Goal: Task Accomplishment & Management: Complete application form

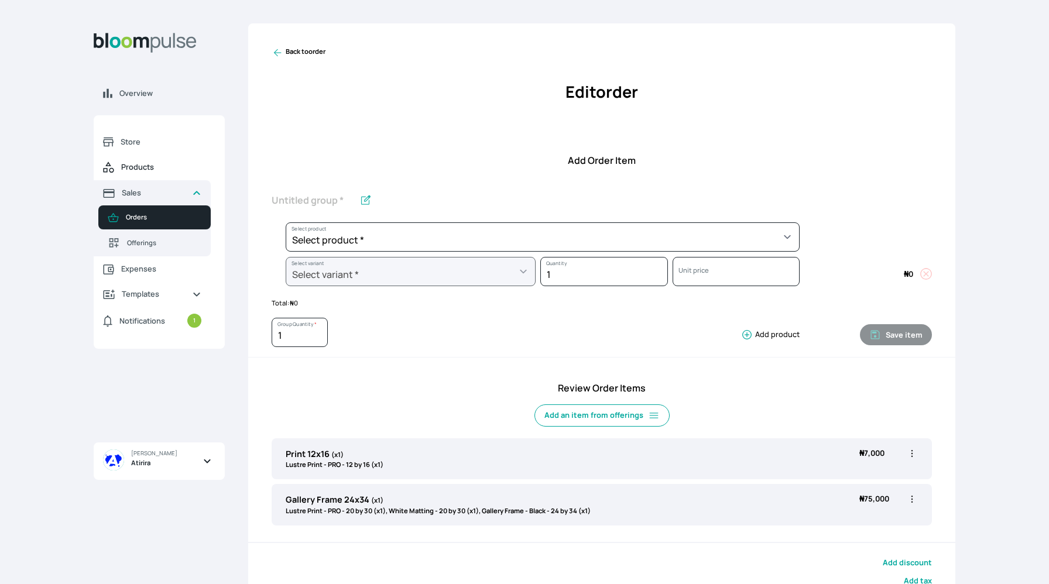
click at [127, 161] on link "Products" at bounding box center [152, 167] width 117 height 26
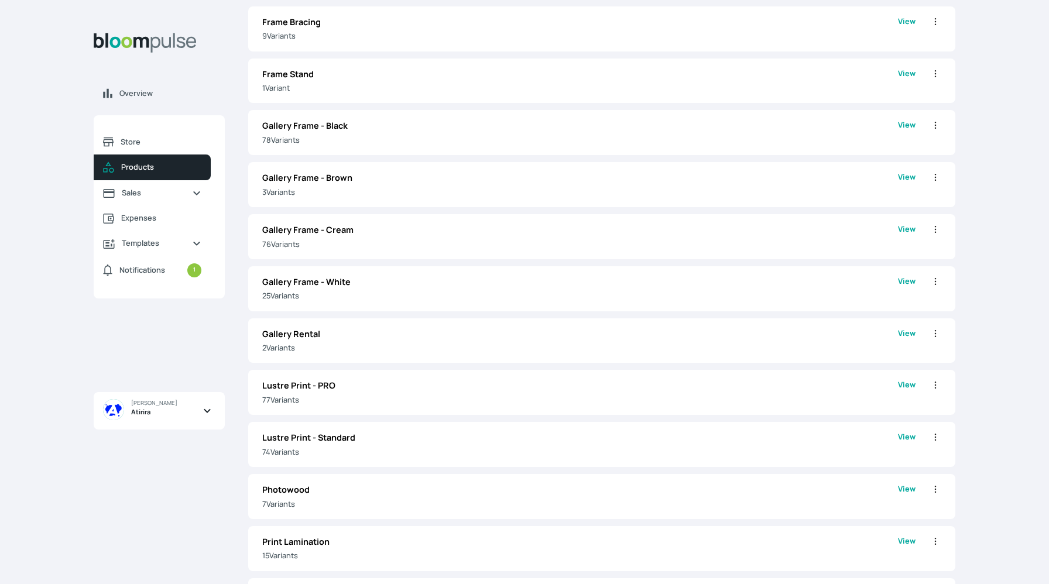
scroll to position [804, 0]
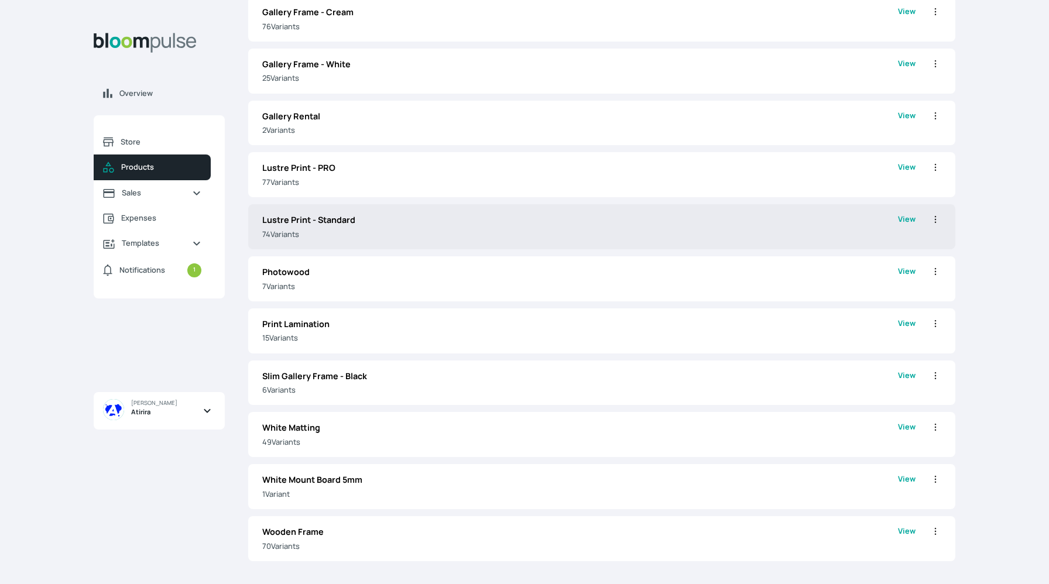
click at [449, 234] on p "74 Variant s" at bounding box center [580, 234] width 636 height 11
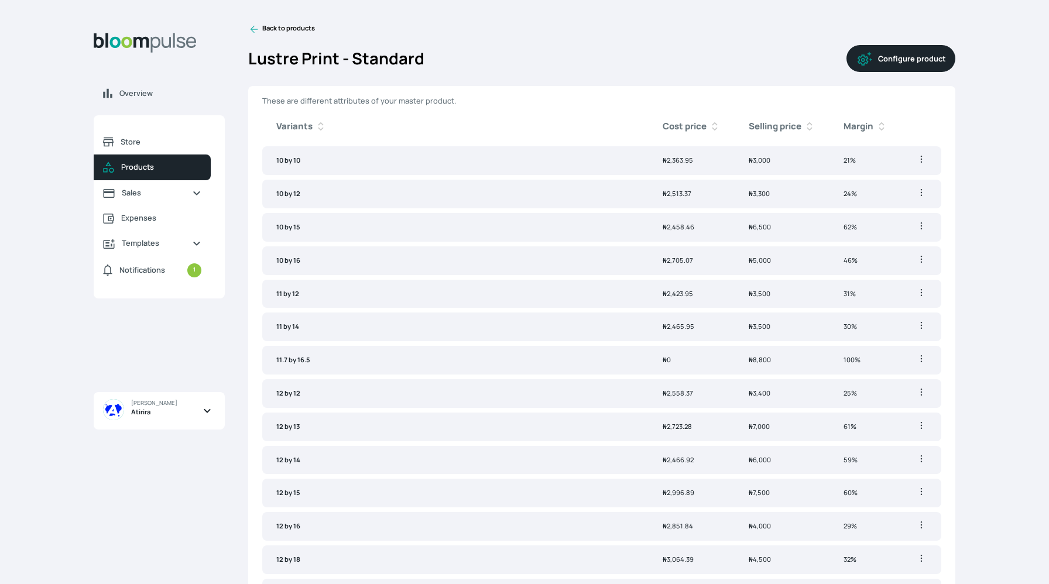
click at [253, 28] on icon at bounding box center [254, 29] width 12 height 12
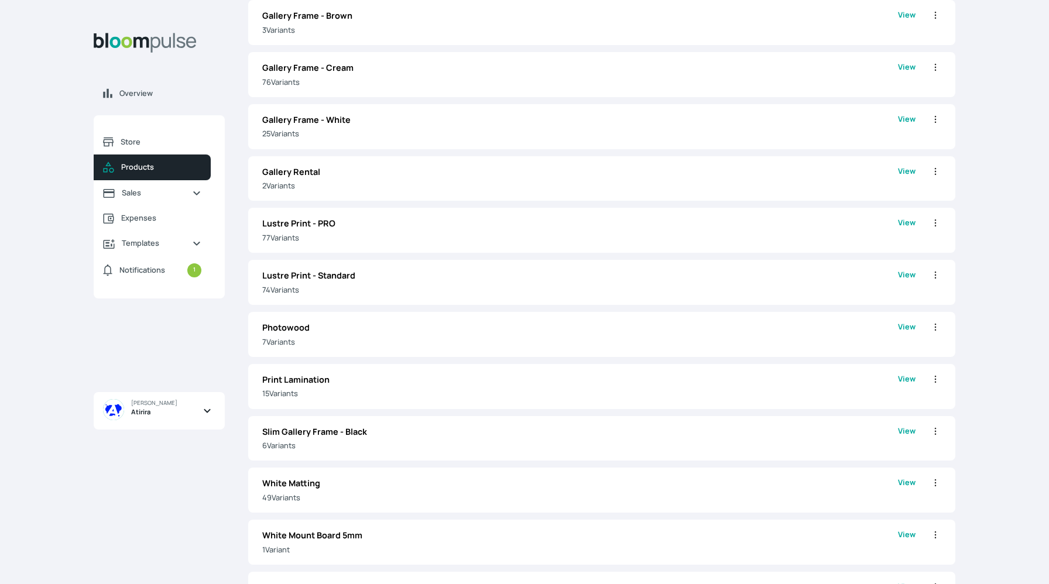
scroll to position [749, 0]
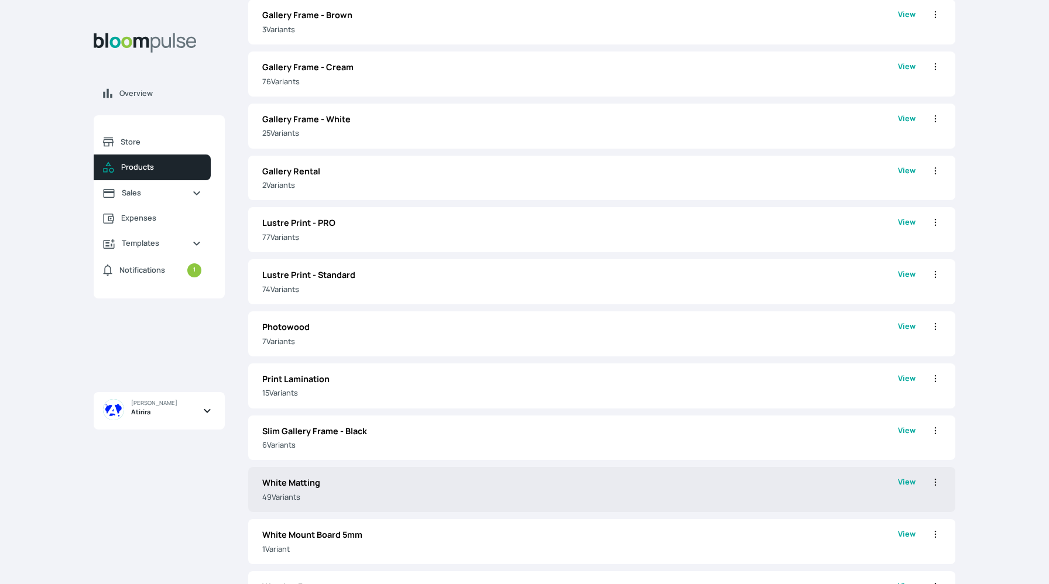
click at [358, 478] on p "White Matting" at bounding box center [580, 482] width 636 height 13
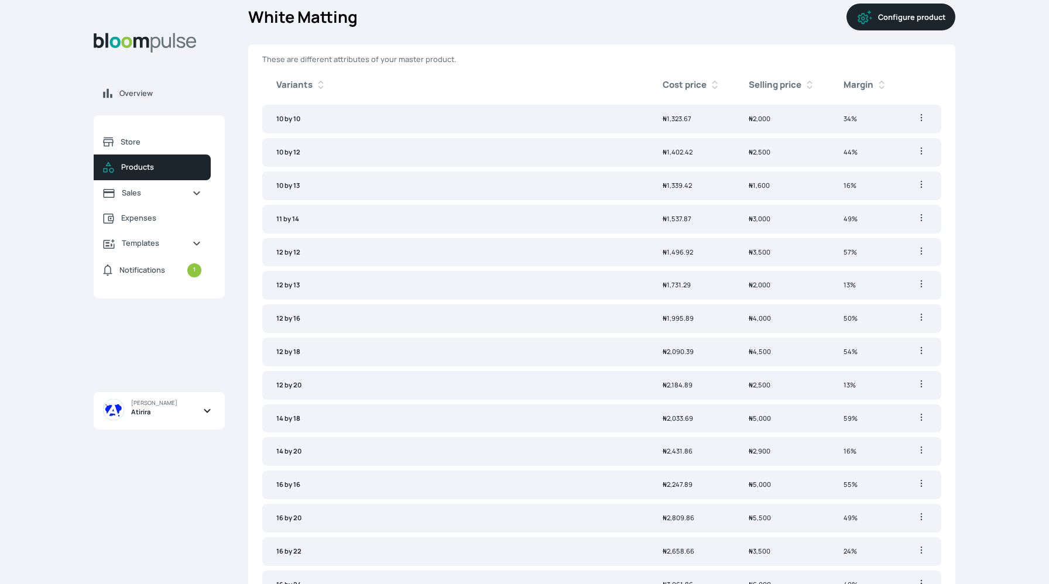
scroll to position [44, 0]
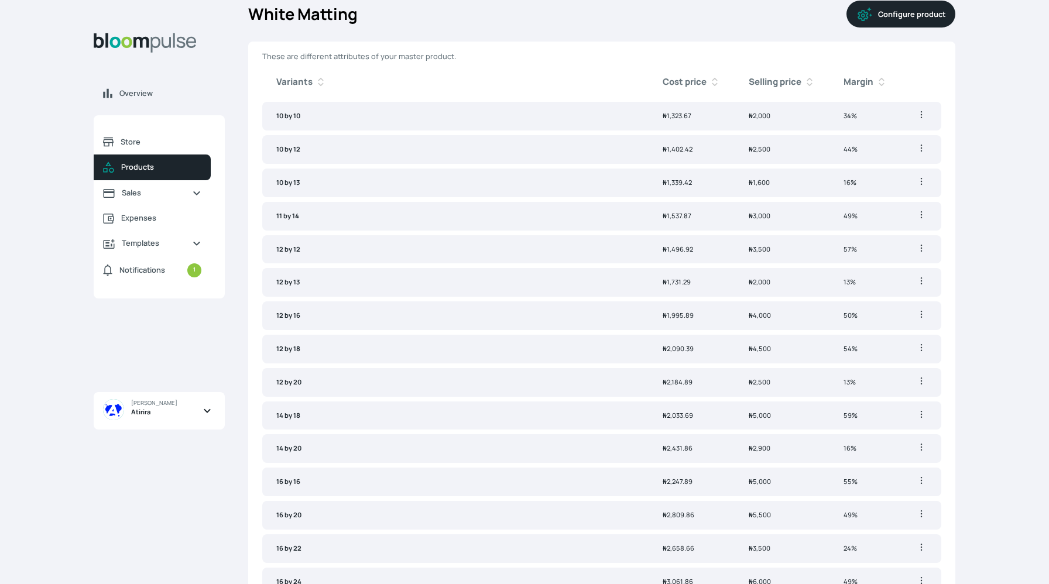
click at [152, 166] on span "Products" at bounding box center [161, 167] width 80 height 11
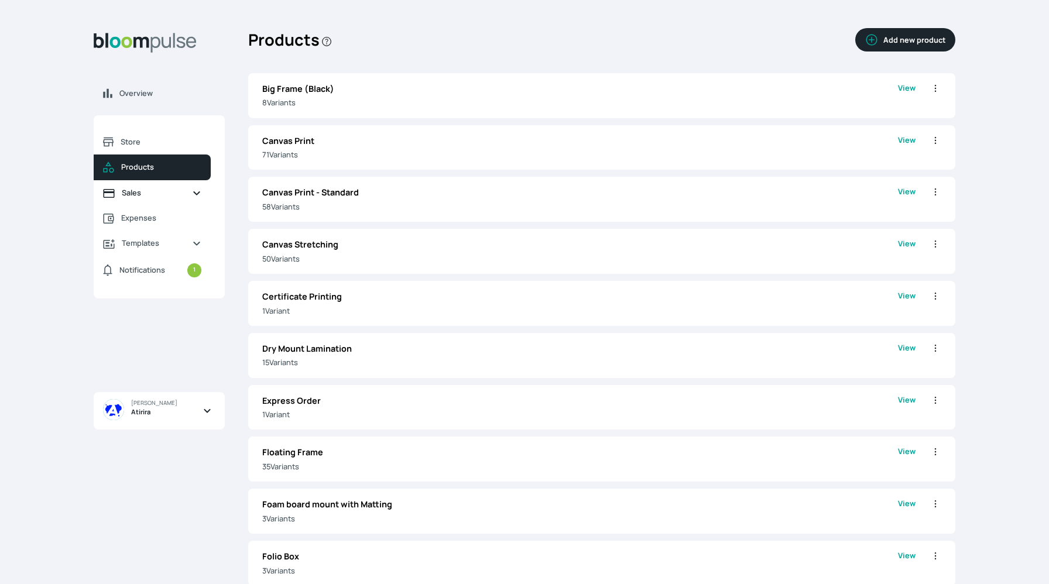
click at [123, 193] on span "Sales" at bounding box center [152, 192] width 61 height 11
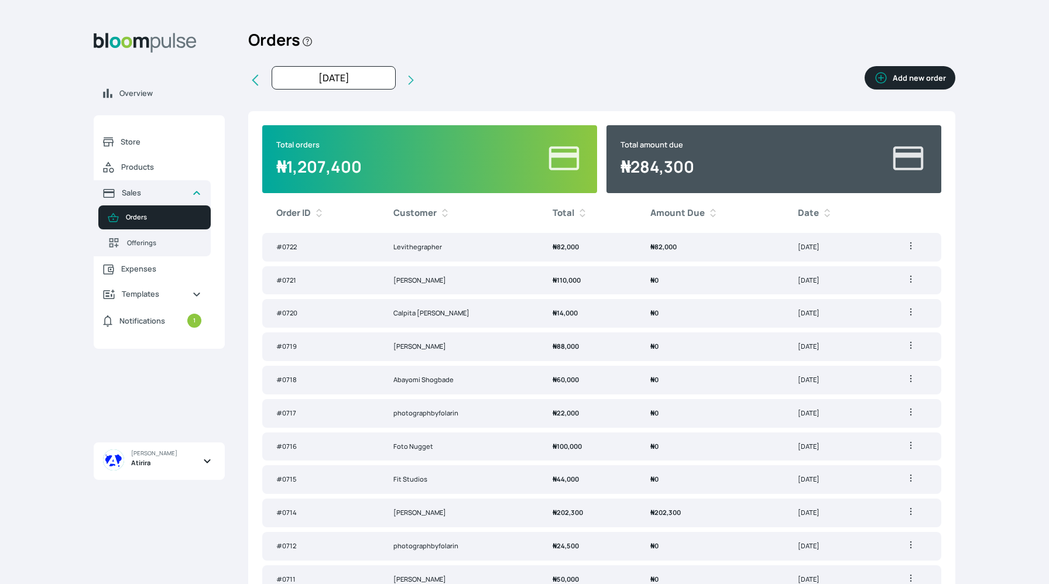
click at [678, 250] on td "₦ 82,000" at bounding box center [709, 247] width 147 height 29
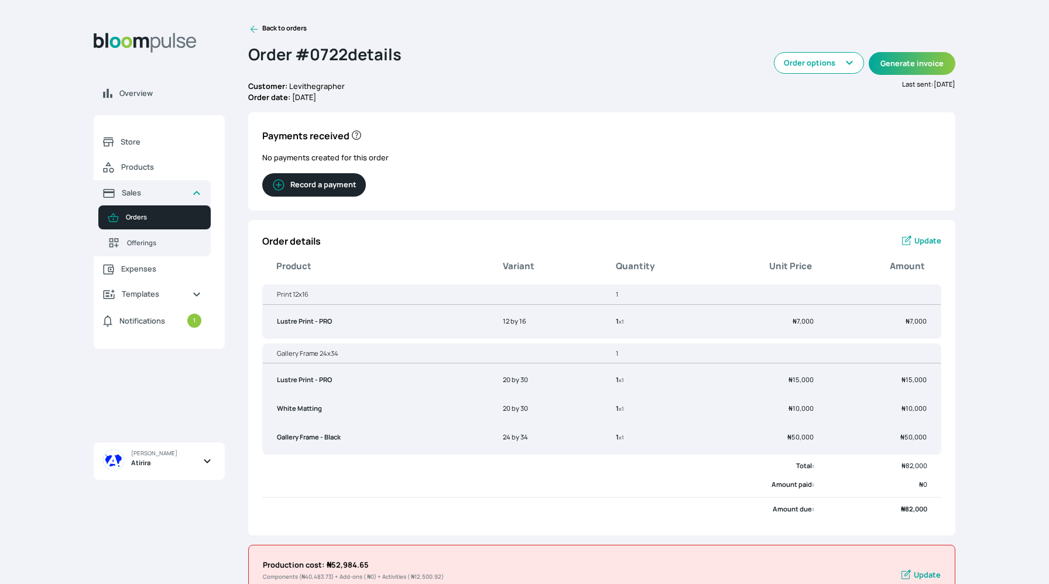
click at [339, 182] on button "Record a payment" at bounding box center [314, 184] width 104 height 23
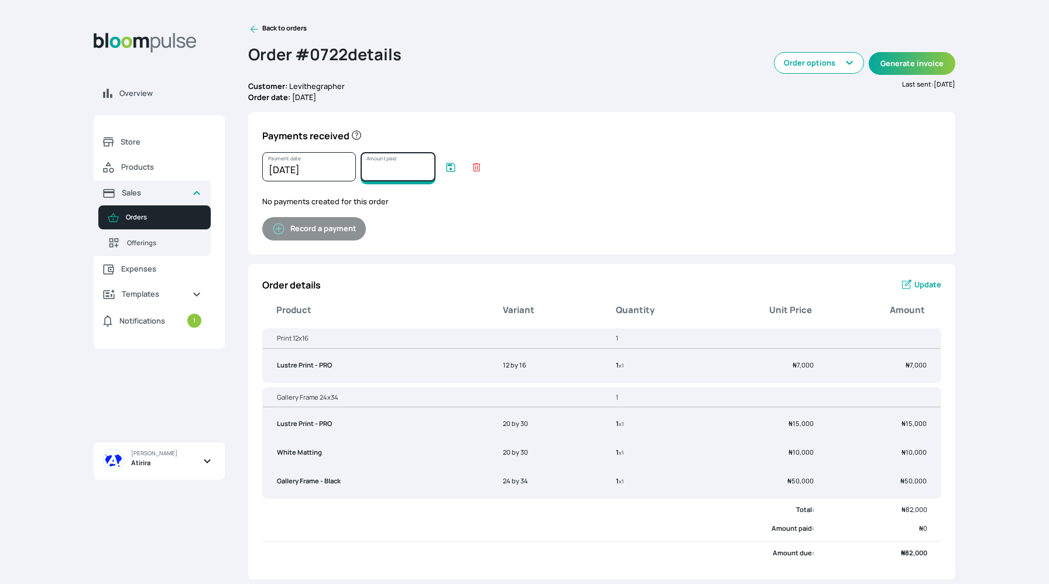
click at [380, 173] on input "Amount paid" at bounding box center [397, 166] width 75 height 29
type input "82000"
click at [449, 166] on icon "submit" at bounding box center [451, 168] width 12 height 12
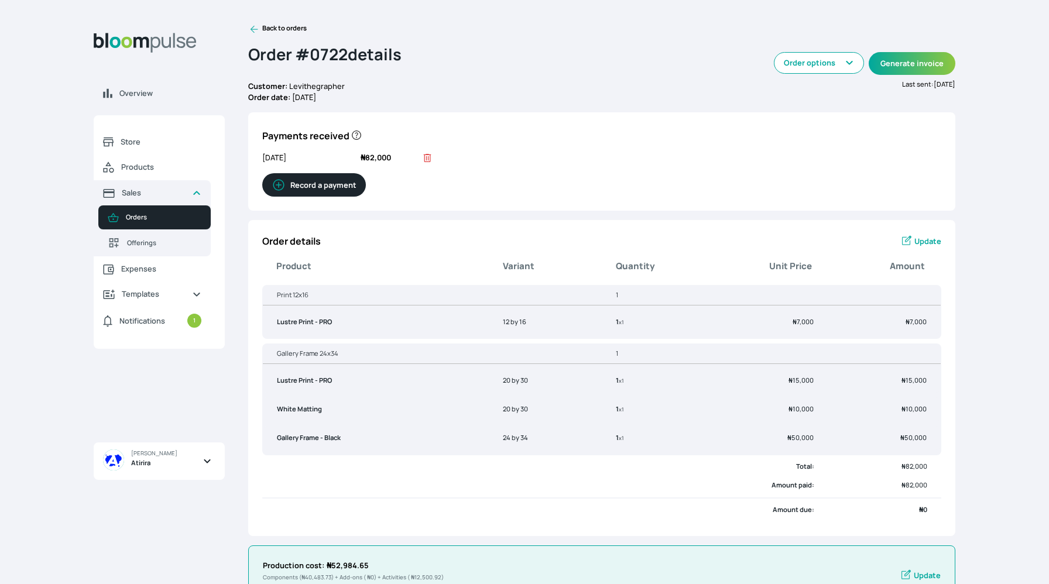
click at [253, 29] on icon at bounding box center [254, 30] width 8 height 8
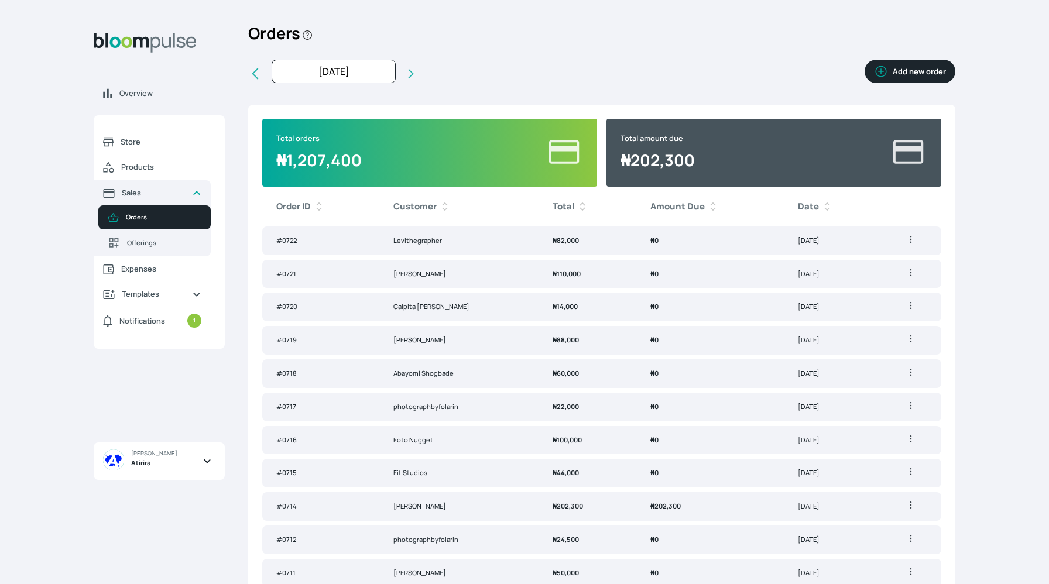
scroll to position [6, 0]
click at [888, 76] on icon "button" at bounding box center [881, 72] width 14 height 14
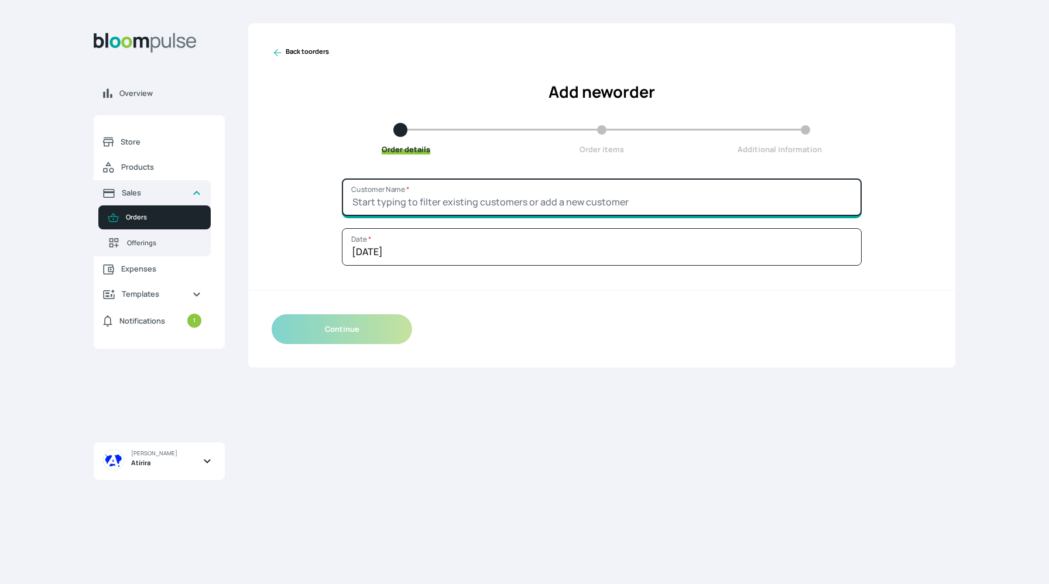
click at [611, 193] on input "Customer Name *" at bounding box center [602, 196] width 520 height 37
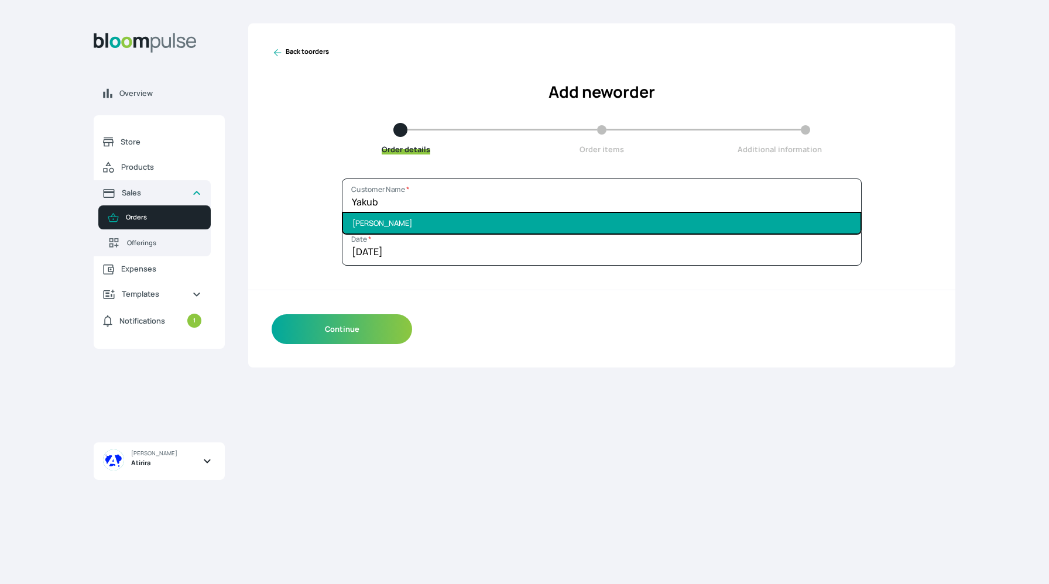
click at [602, 233] on li "Yakub Fuad" at bounding box center [601, 223] width 517 height 20
type input "Yakub Fuad"
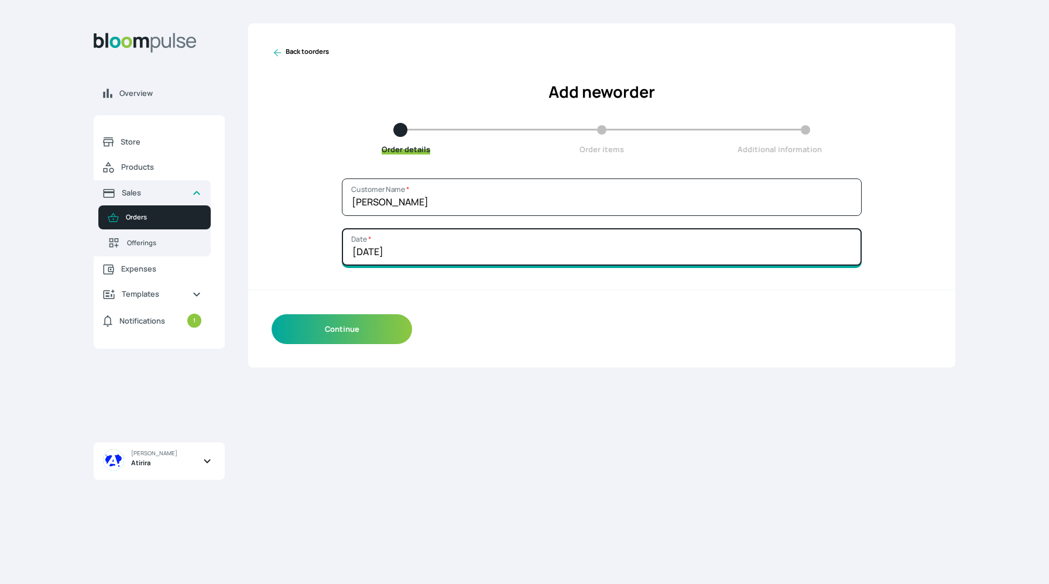
click at [538, 247] on input "[DATE]" at bounding box center [602, 246] width 520 height 37
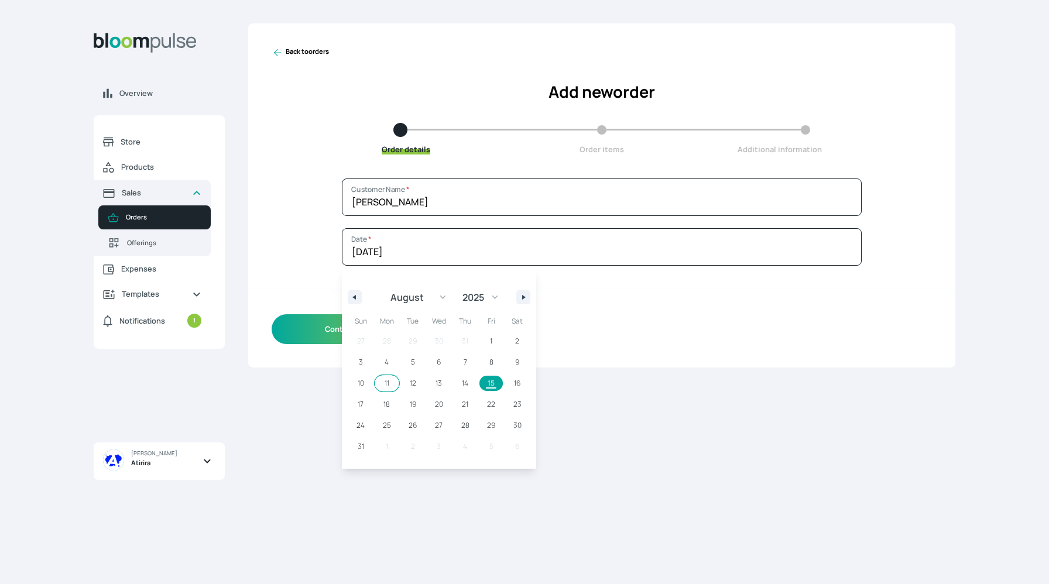
click at [386, 382] on span "11" at bounding box center [387, 383] width 26 height 15
type input "11th August 2025"
click at [298, 331] on button "Continue" at bounding box center [342, 329] width 140 height 30
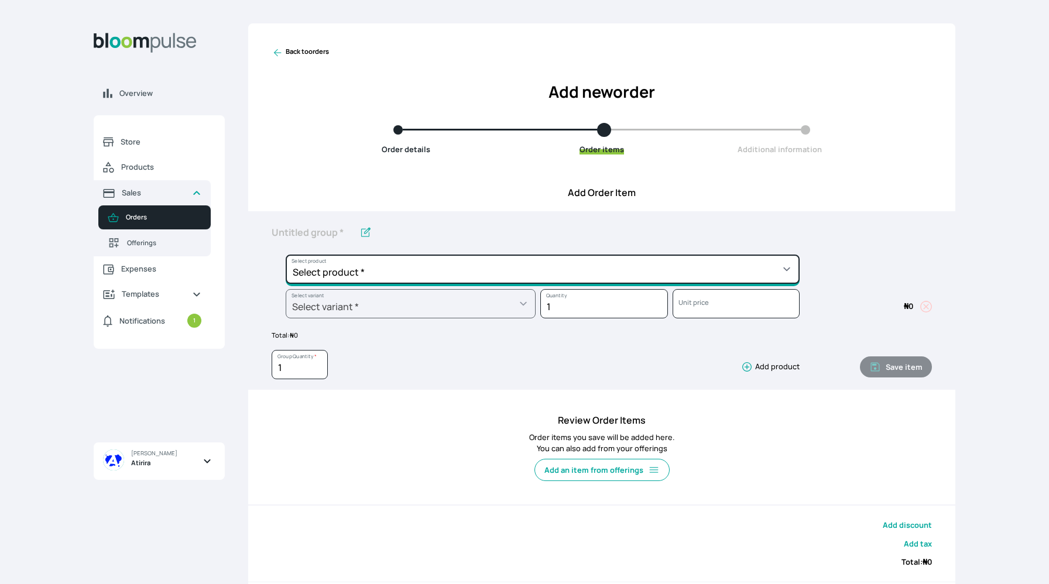
click at [497, 274] on select "Select product * Big Frame (Black) Canvas Print Canvas Print - Standard Canvas …" at bounding box center [543, 269] width 514 height 29
select select "a9f19bd2-f1a8-4b74-ae51-3a75659f3a28"
type input "Lustre Print - Standard"
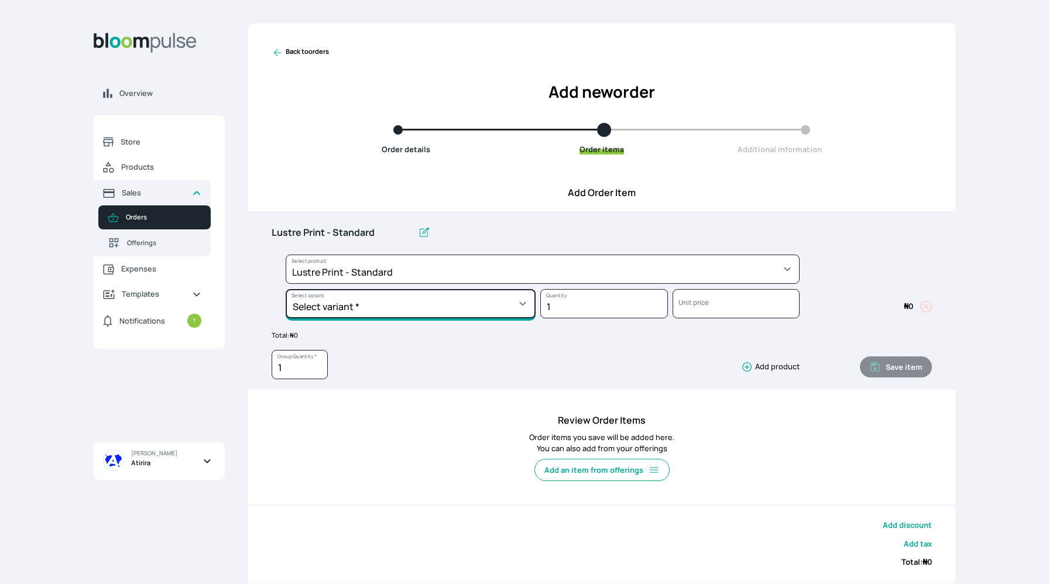
click at [383, 313] on select "Select variant * 10 by 10 10 by 12 10 by 15 10 by 16 11 by 12 11 by 14 11.7 by …" at bounding box center [411, 303] width 250 height 29
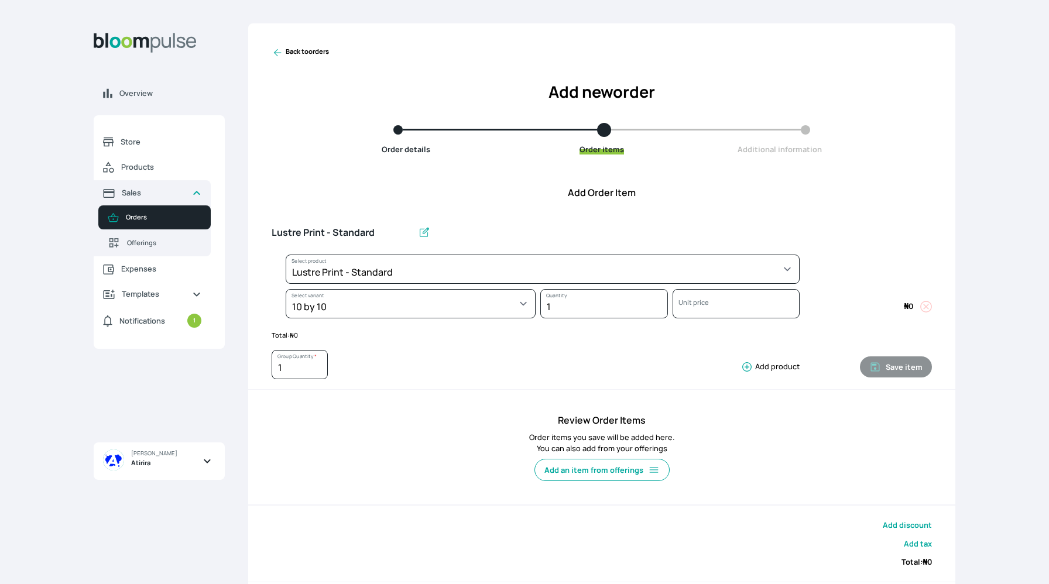
select select "a9f19bd2-f1a8-4b74-ae51-3a75659f3a28"
select select "81b6aa97-1bbd-4be8-9996-06295777f728"
click at [747, 373] on div "1 Group Quantity * Add product" at bounding box center [536, 367] width 528 height 35
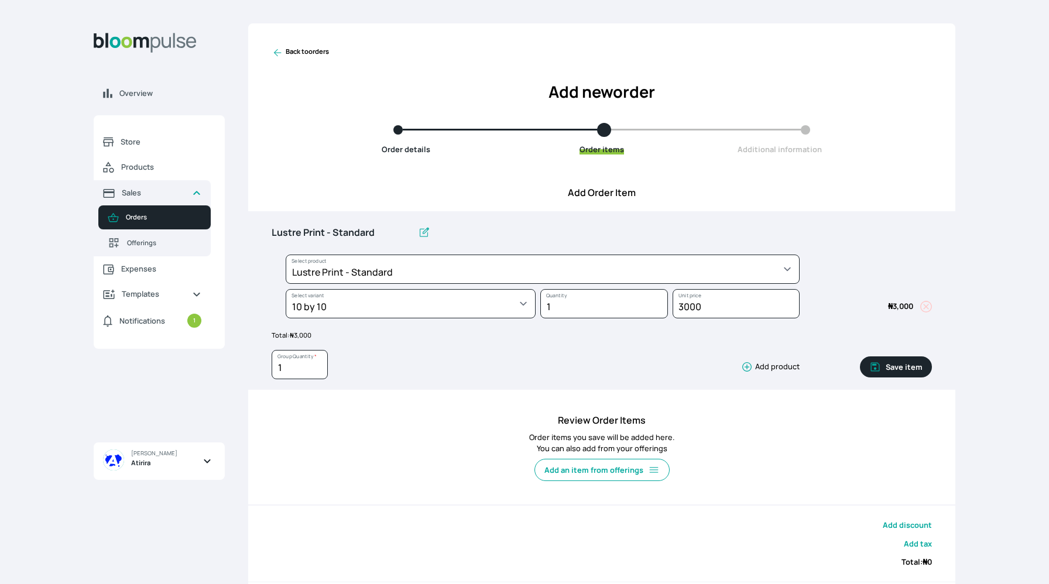
click at [743, 363] on icon "button" at bounding box center [747, 367] width 12 height 12
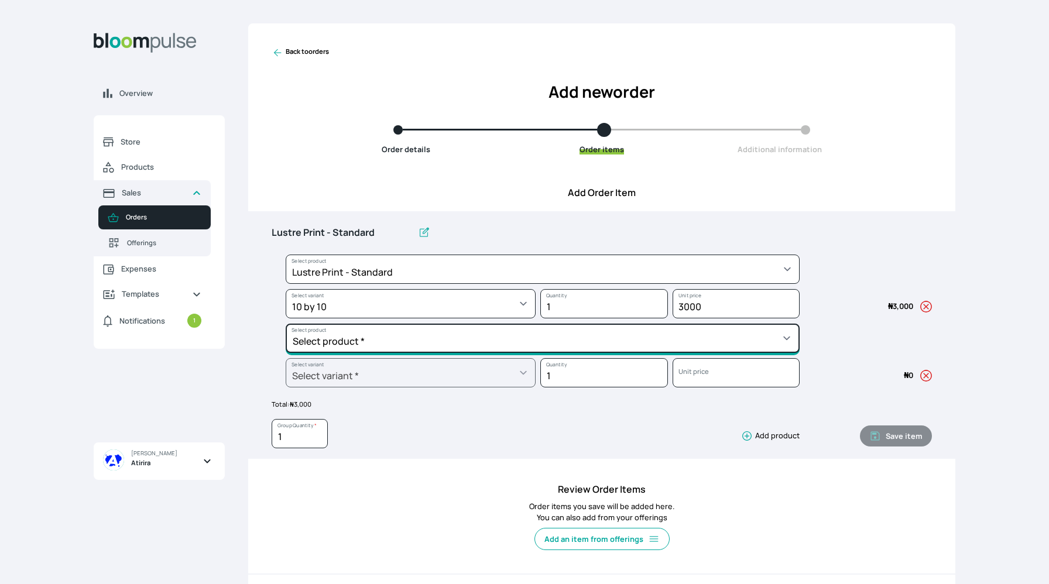
click at [687, 284] on select "Select product * Big Frame (Black) Canvas Print Canvas Print - Standard Canvas …" at bounding box center [543, 269] width 514 height 29
select select "a298281d-f782-4155-9034-b3e95170ad5d"
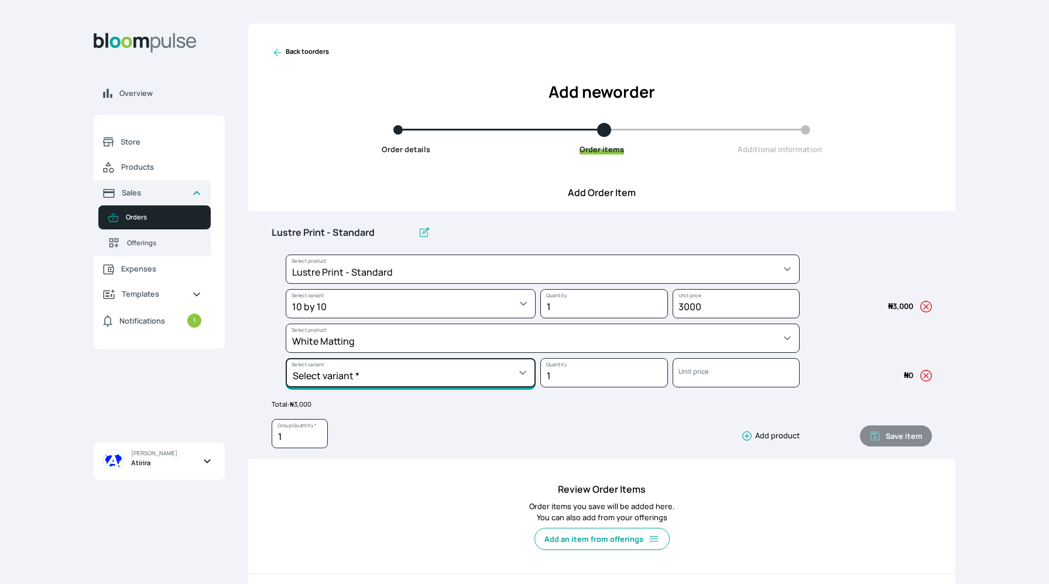
click at [406, 318] on select "Select variant * 10 by 10 10 by 12 10 by 13 11 by 14 12 by 12 12 by 13 12 by 16…" at bounding box center [411, 303] width 250 height 29
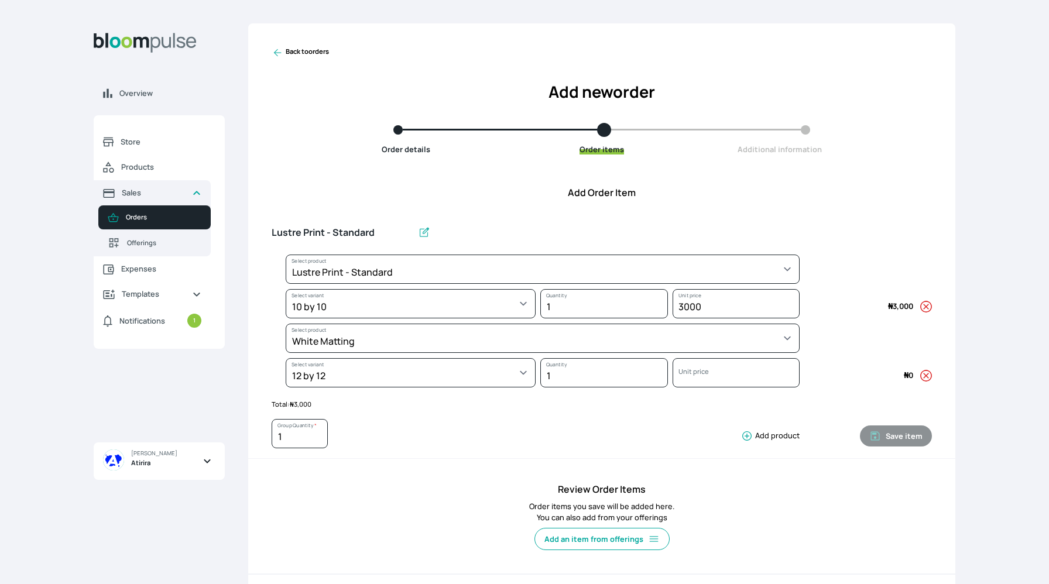
select select "a298281d-f782-4155-9034-b3e95170ad5d"
select select "23c637d3-11a2-4379-a361-013562b45776"
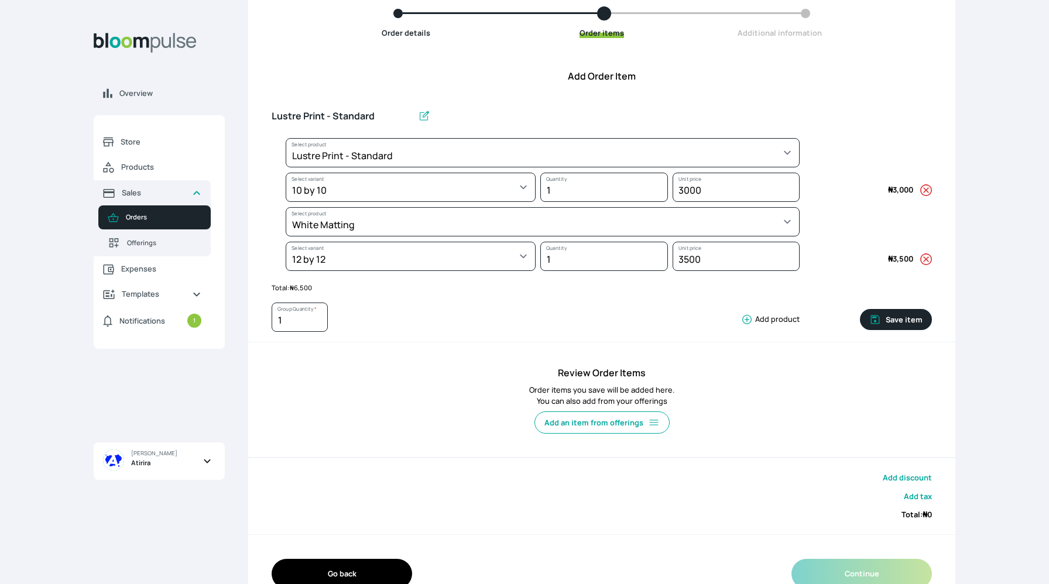
scroll to position [145, 0]
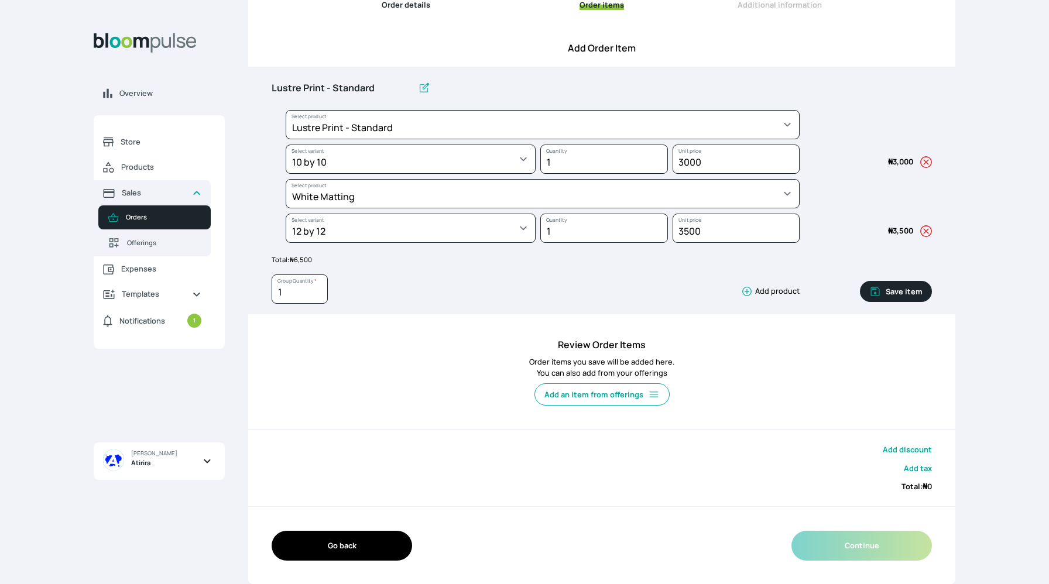
click at [745, 292] on icon "button" at bounding box center [747, 292] width 12 height 12
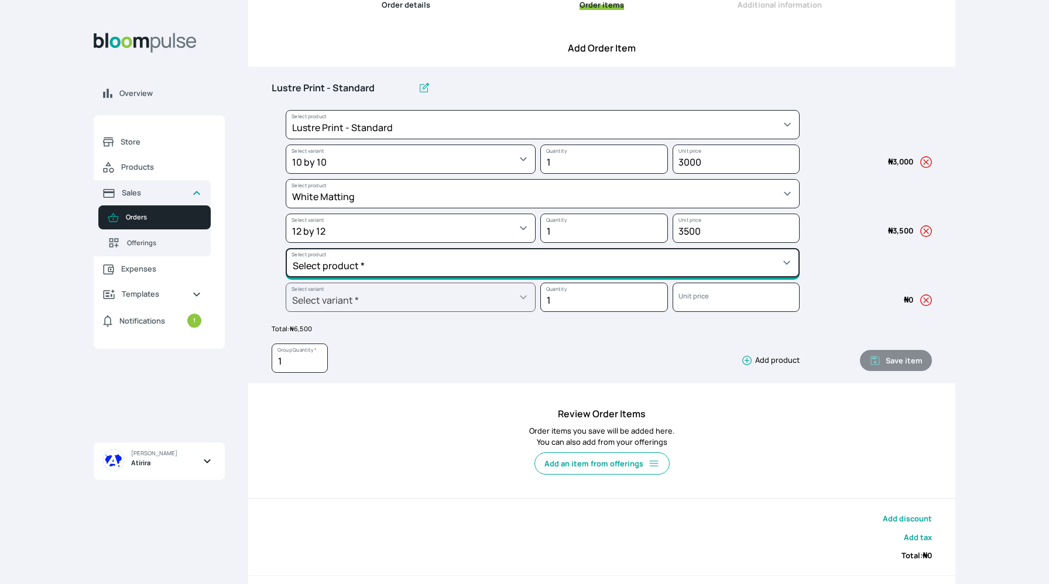
click at [679, 139] on select "Select product * Big Frame (Black) Canvas Print Canvas Print - Standard Canvas …" at bounding box center [543, 124] width 514 height 29
select select "5fa67804-61d7-459d-93b4-9e8949636f1b"
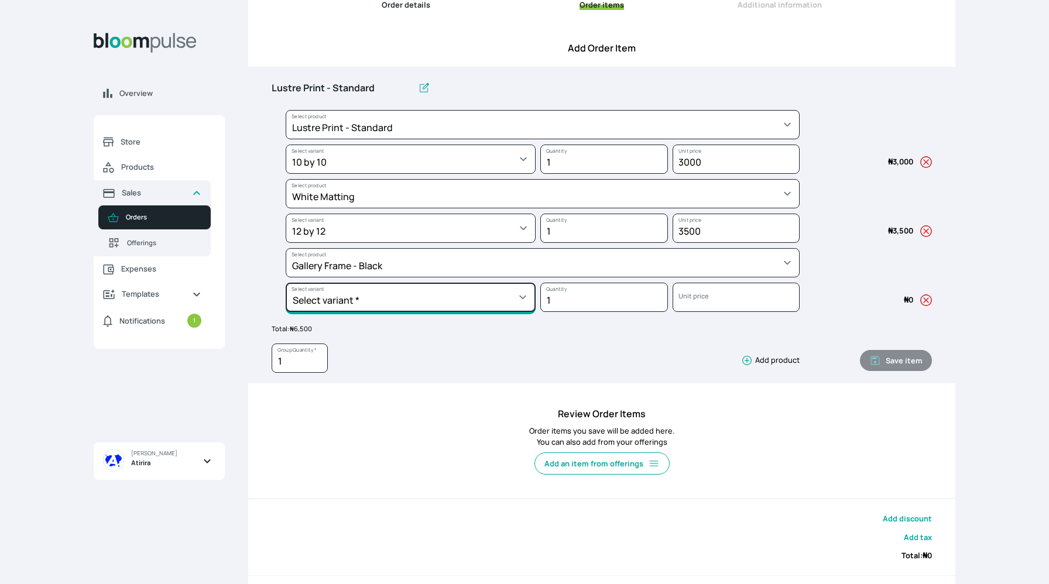
click at [413, 174] on select "Select variant * 10 by 10 10 by 12 10 by 13 10 by 15 10 by 16 11 by 12 11 by 14…" at bounding box center [411, 159] width 250 height 29
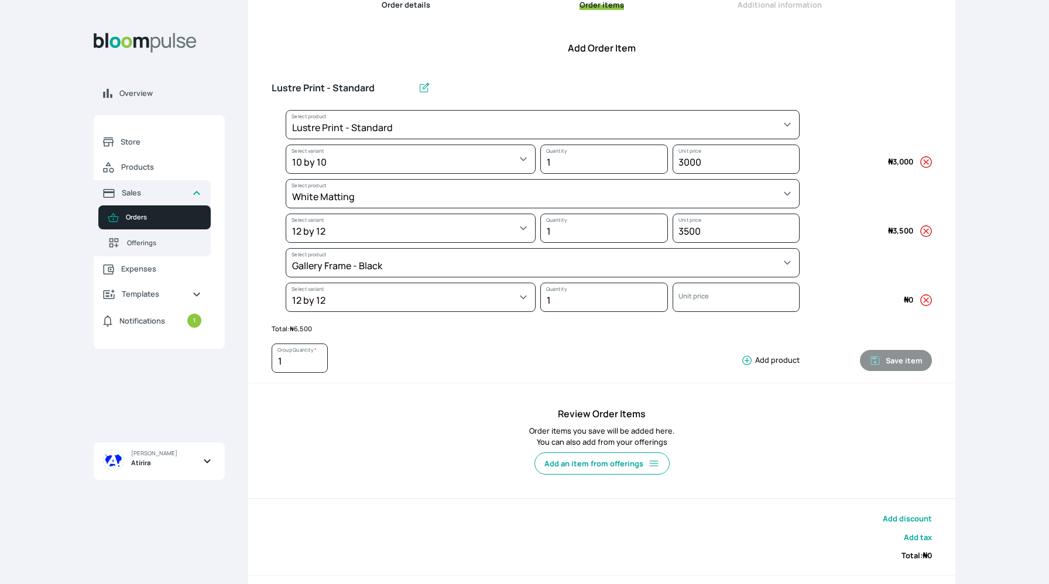
select select "5fa67804-61d7-459d-93b4-9e8949636f1b"
select select "641e86d2-40dd-4e3b-b2fe-73bdfd4c7b76"
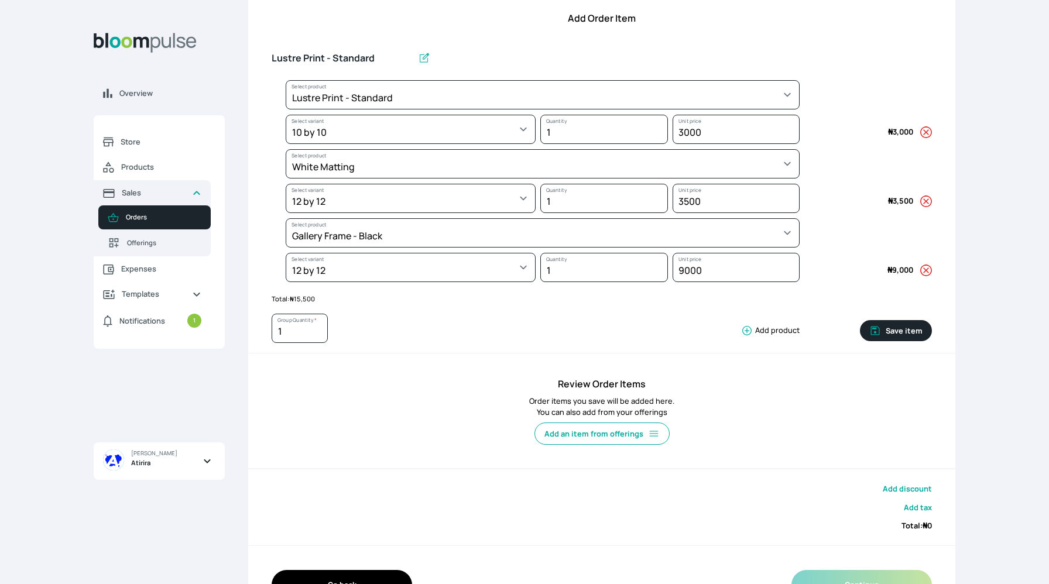
scroll to position [180, 0]
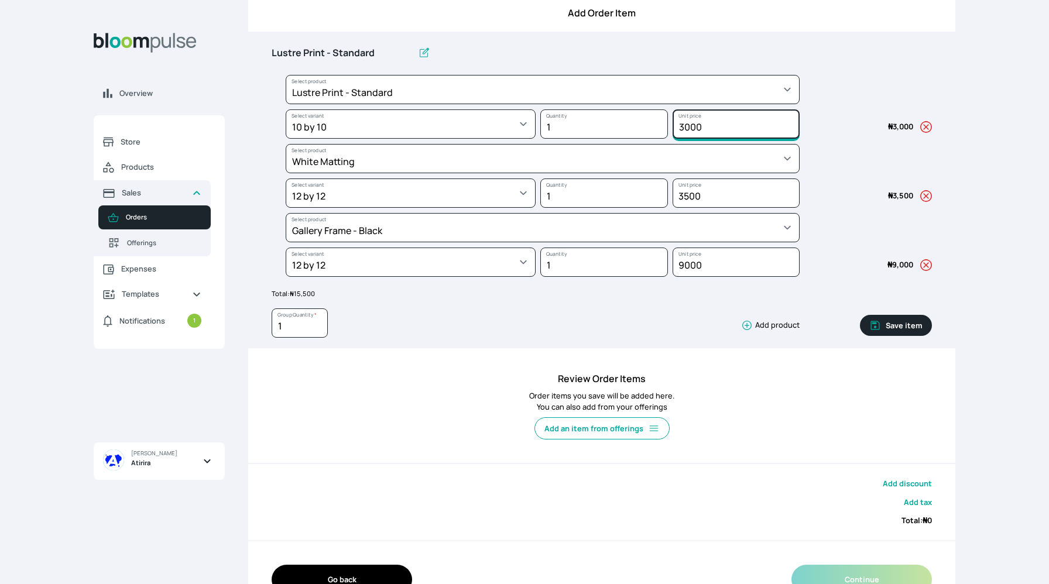
click at [683, 125] on input "3000" at bounding box center [736, 123] width 128 height 29
type input "3000"
click at [924, 196] on icon "button" at bounding box center [926, 196] width 12 height 12
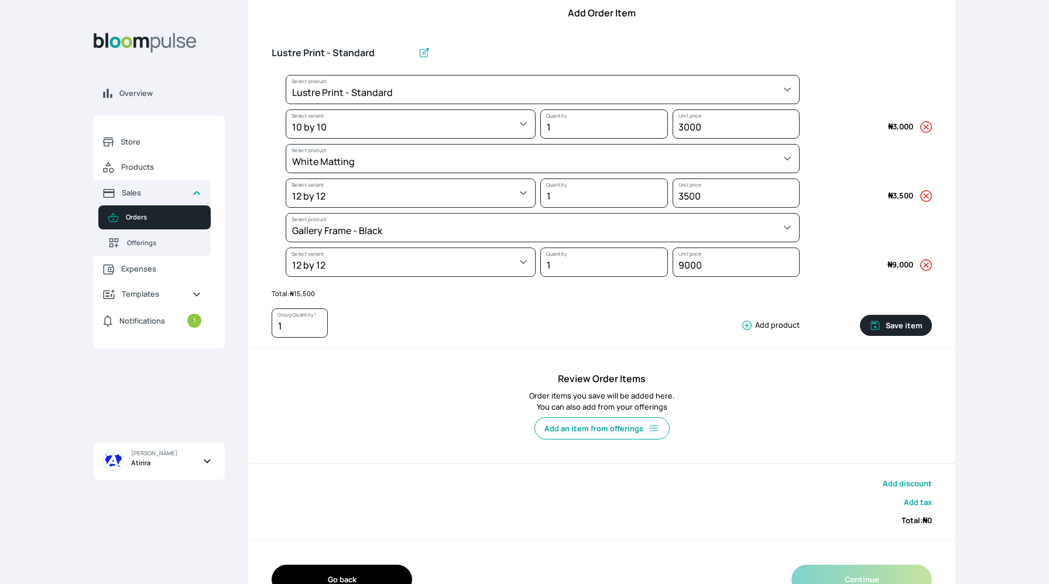
select select "5fa67804-61d7-459d-93b4-9e8949636f1b"
select select "641e86d2-40dd-4e3b-b2fe-73bdfd4c7b76"
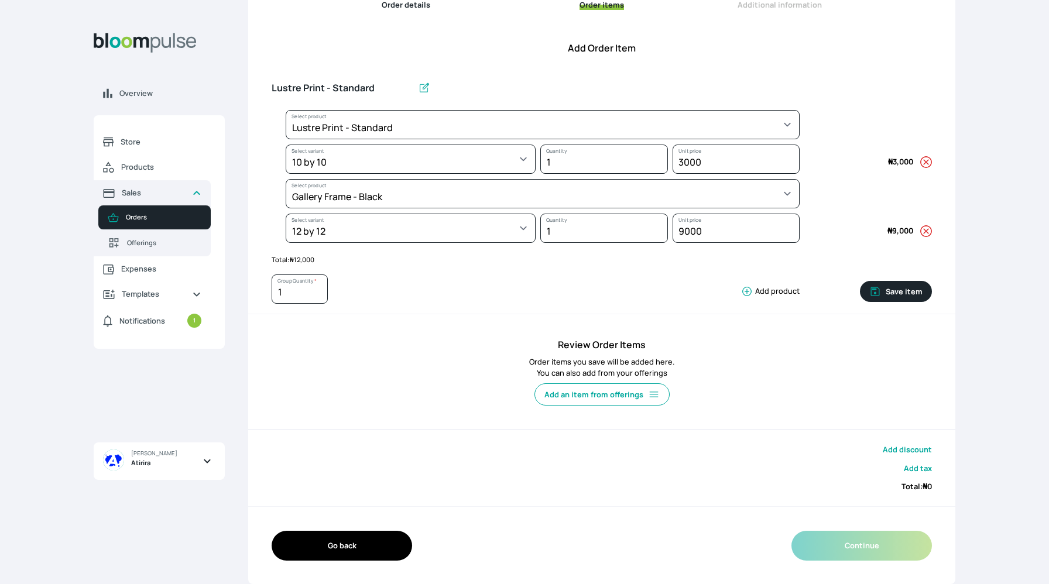
scroll to position [145, 0]
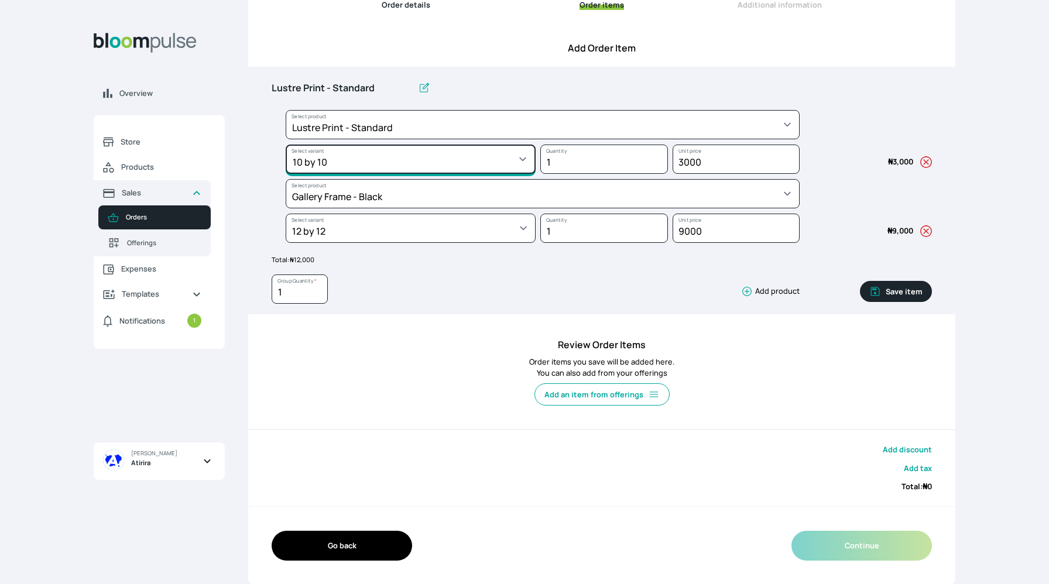
click at [458, 156] on select "Select variant * 10 by 10 10 by 12 10 by 15 10 by 16 11 by 12 11 by 14 11.7 by …" at bounding box center [411, 159] width 250 height 29
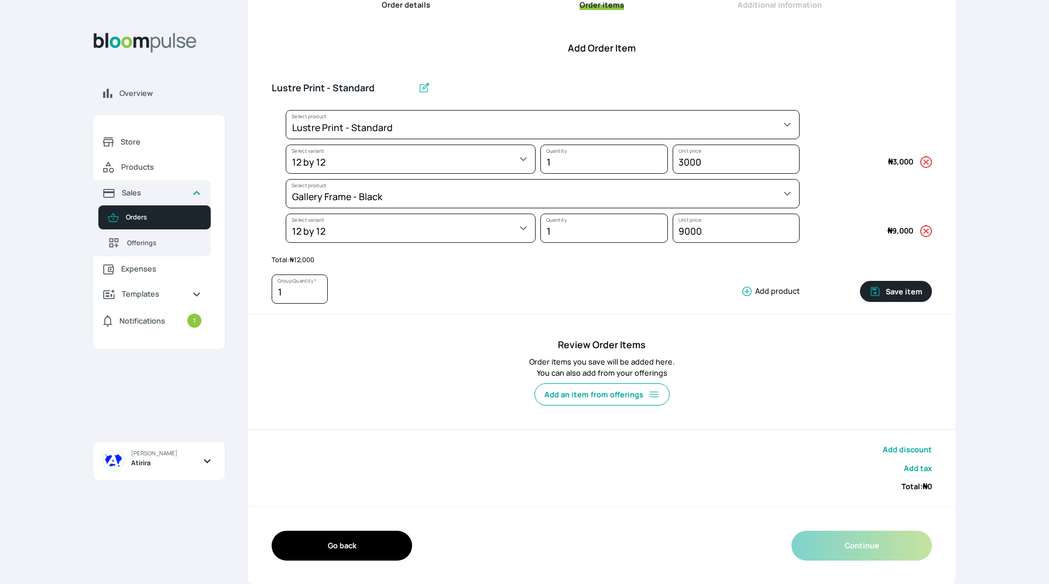
select select "a9f19bd2-f1a8-4b74-ae51-3a75659f3a28"
select select "0ca0a013-1cae-4694-8d04-d38e875d9695"
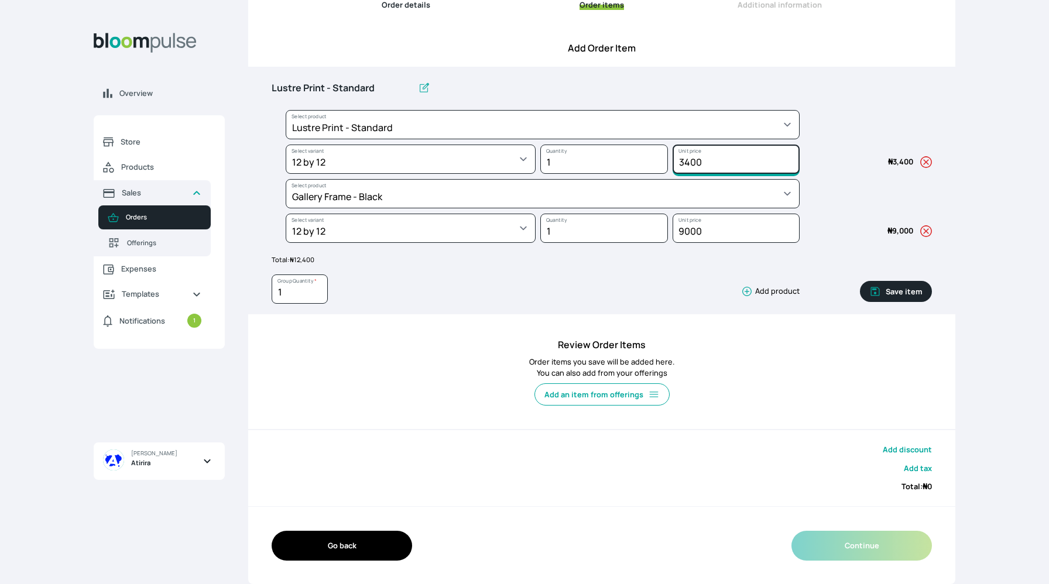
click at [691, 162] on input "3400" at bounding box center [736, 159] width 128 height 29
type input "4000"
click at [376, 85] on input "Lustre Print - Standard" at bounding box center [343, 88] width 142 height 25
type input "L"
type input "Gallery Frame 12x12"
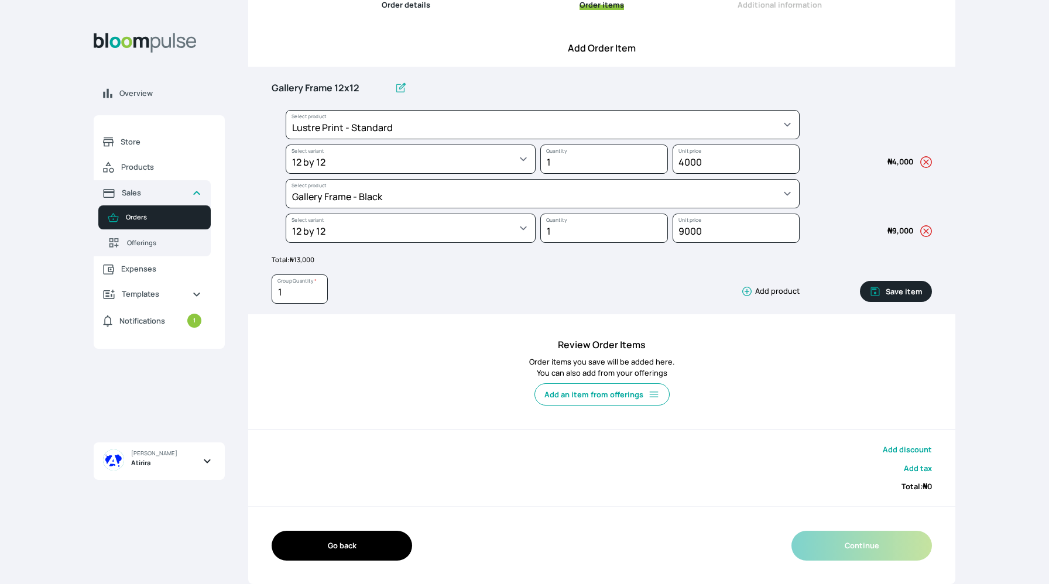
click at [891, 292] on button "Save item" at bounding box center [896, 291] width 72 height 21
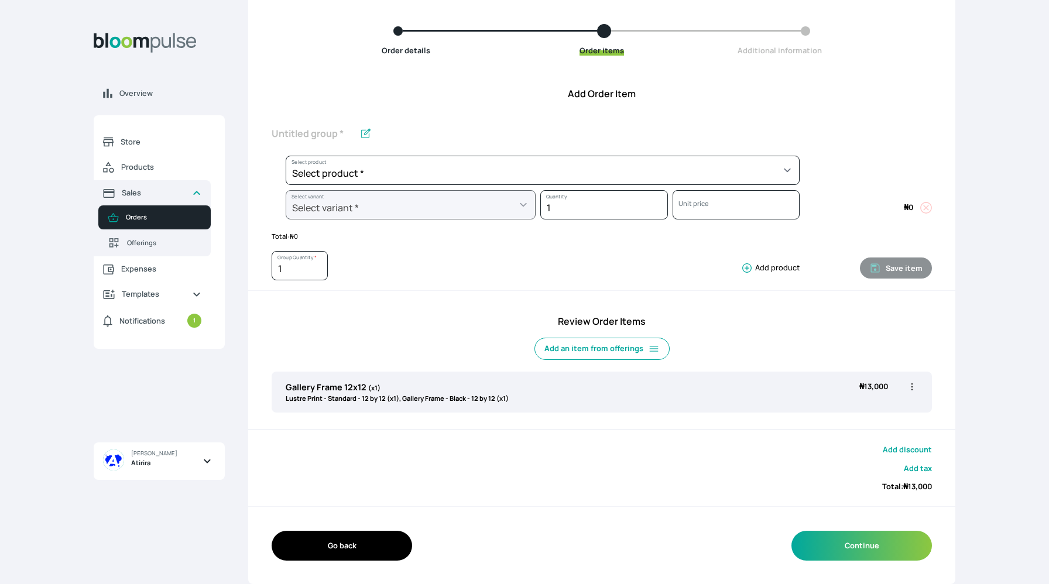
scroll to position [99, 0]
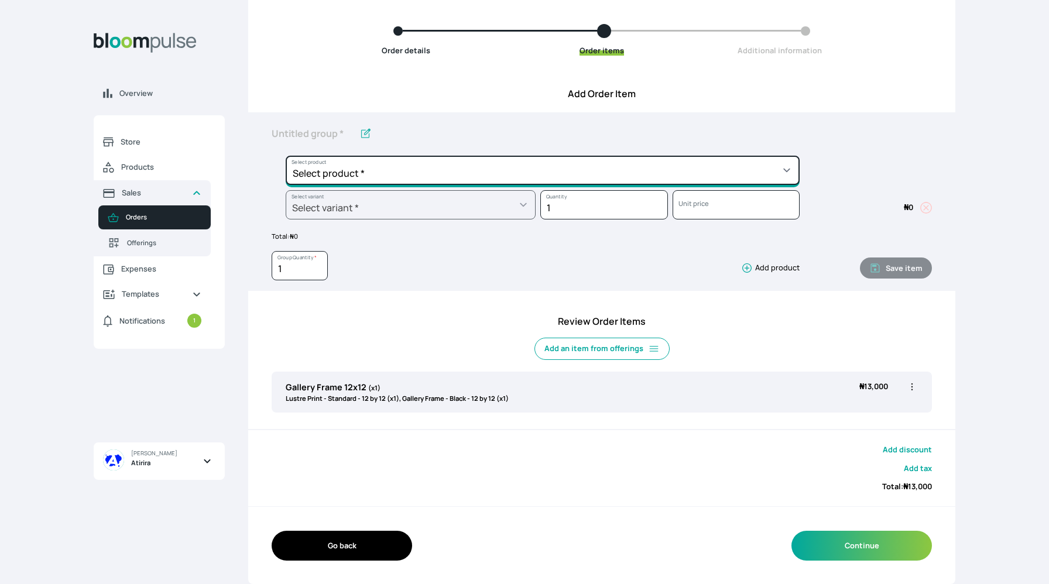
click at [712, 177] on select "Select product * Big Frame (Black) Canvas Print Canvas Print - Standard Canvas …" at bounding box center [543, 170] width 514 height 29
select select "a298281d-f782-4155-9034-b3e95170ad5d"
type input "White Matting"
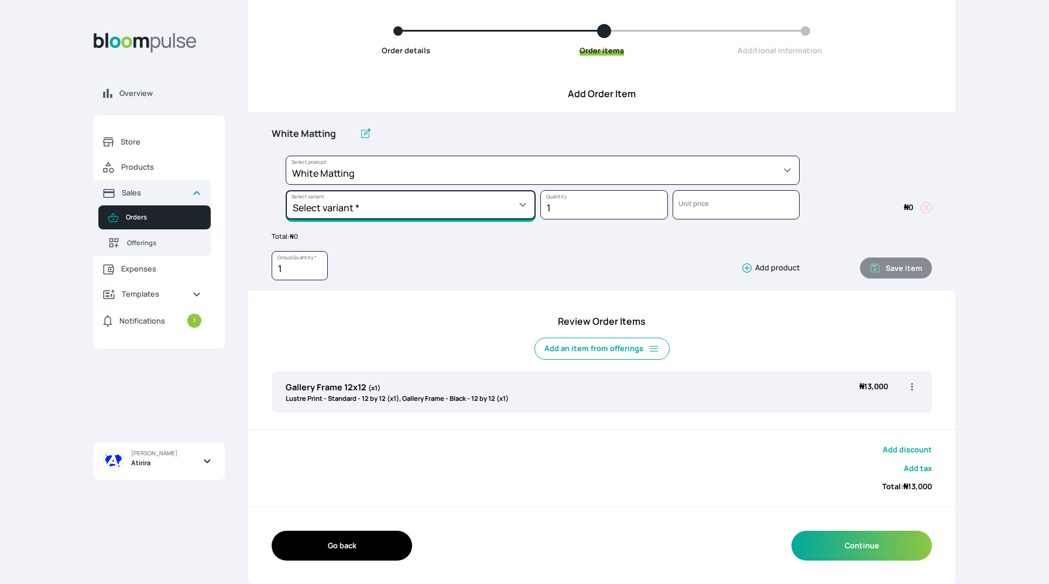
click at [424, 210] on select "Select variant * 10 by 10 10 by 12 10 by 13 11 by 14 12 by 12 12 by 13 12 by 16…" at bounding box center [411, 204] width 250 height 29
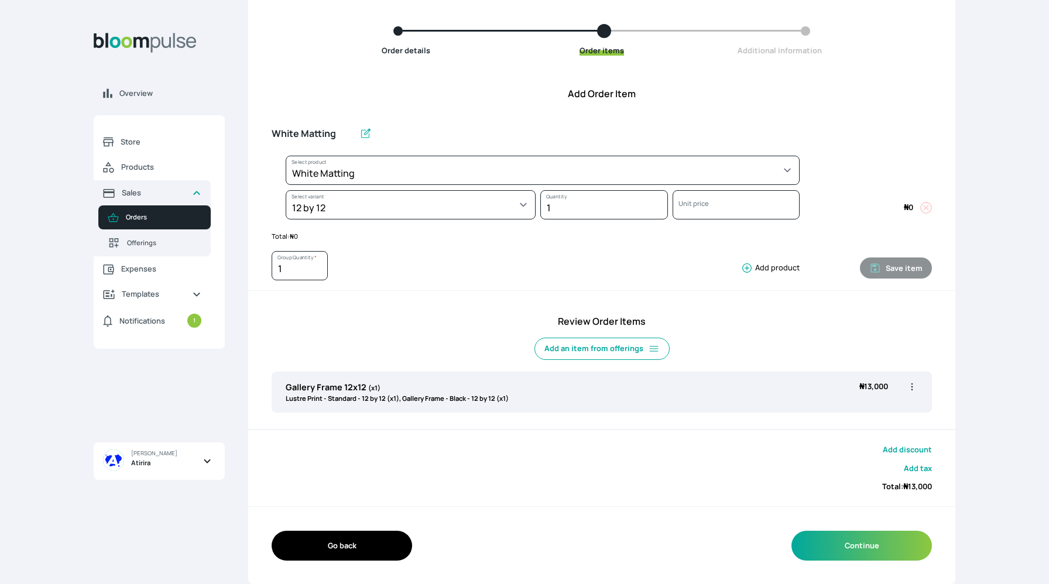
select select "a298281d-f782-4155-9034-b3e95170ad5d"
select select "23c637d3-11a2-4379-a361-013562b45776"
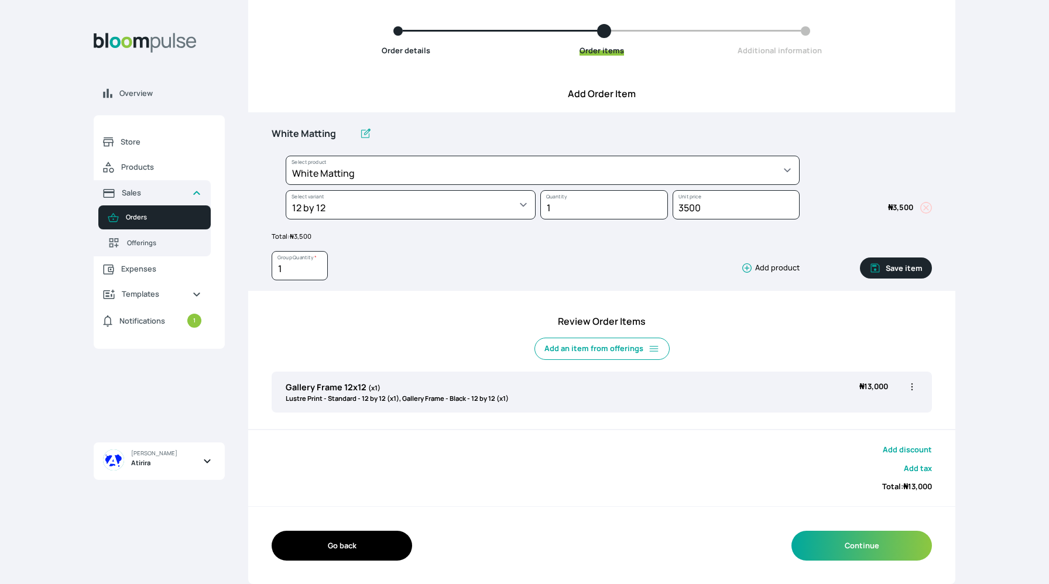
click at [743, 269] on icon "button" at bounding box center [746, 268] width 9 height 9
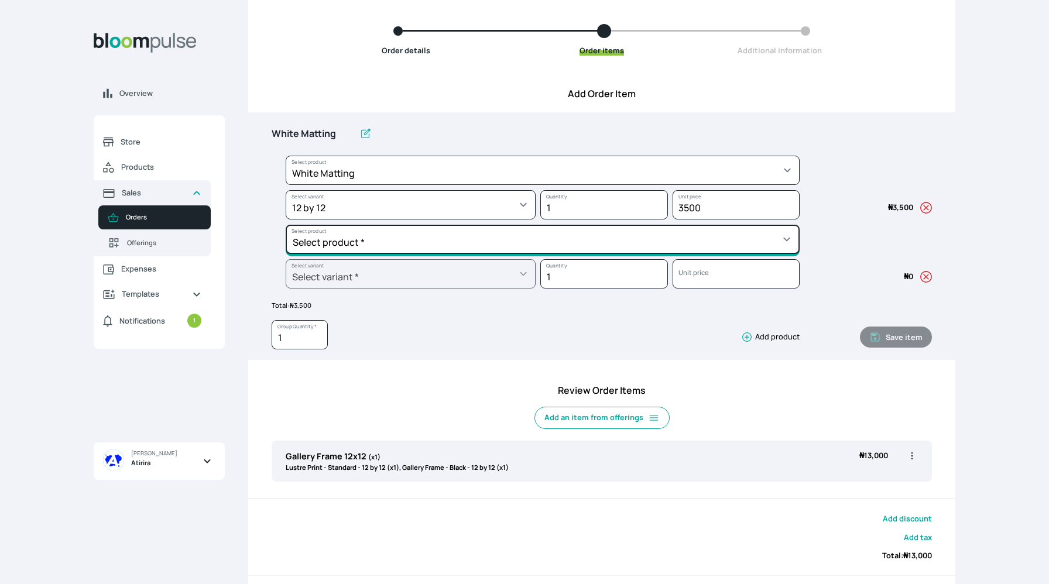
click at [692, 185] on select "Select product * Big Frame (Black) Canvas Print Canvas Print - Standard Canvas …" at bounding box center [543, 170] width 514 height 29
select select "a9f19bd2-f1a8-4b74-ae51-3a75659f3a28"
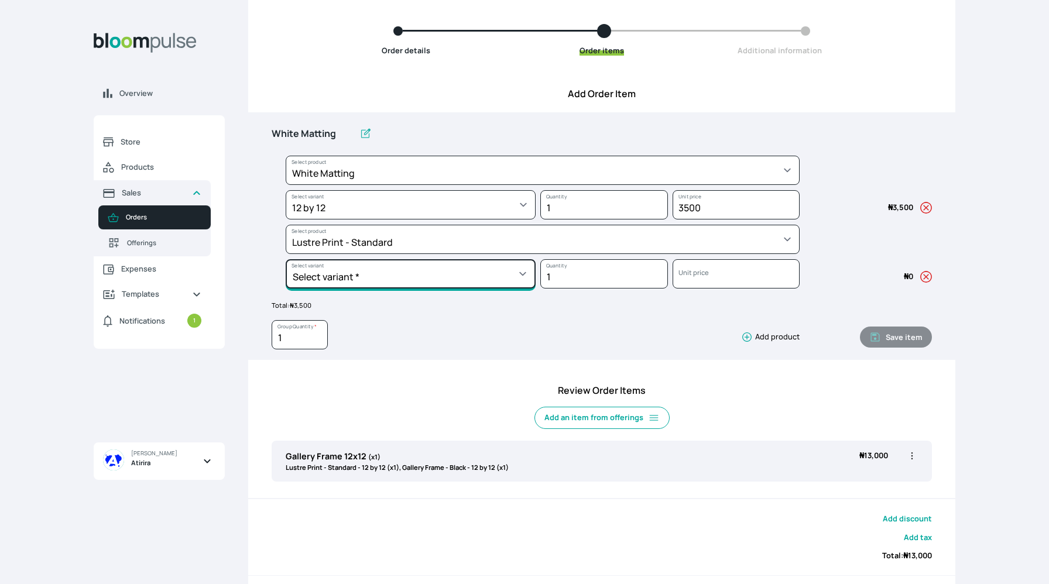
click at [472, 219] on select "Select variant * 10 by 10 10 by 12 10 by 15 10 by 16 11 by 12 11 by 14 11.7 by …" at bounding box center [411, 204] width 250 height 29
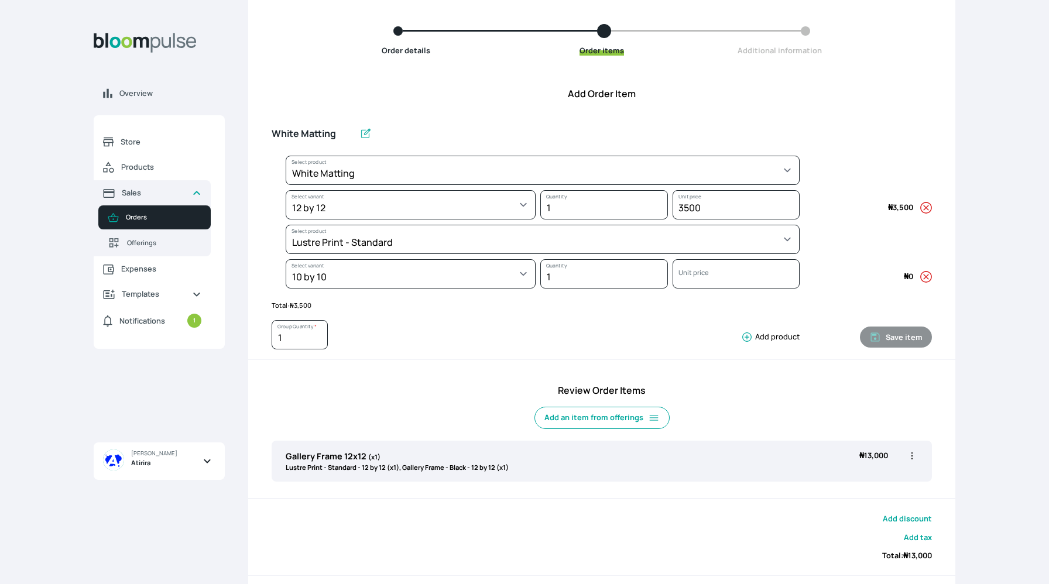
select select "a9f19bd2-f1a8-4b74-ae51-3a75659f3a28"
select select "81b6aa97-1bbd-4be8-9996-06295777f728"
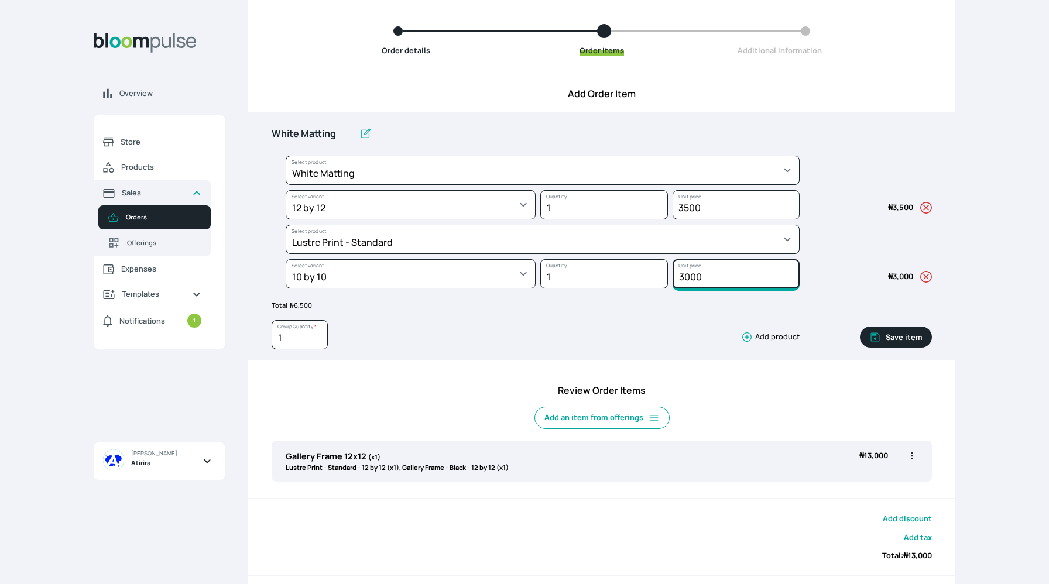
click at [689, 219] on input "3000" at bounding box center [736, 204] width 128 height 29
type input "3500"
click at [339, 131] on input "White Matting" at bounding box center [313, 134] width 83 height 25
type input "W"
type input "Order Reprint with Border"
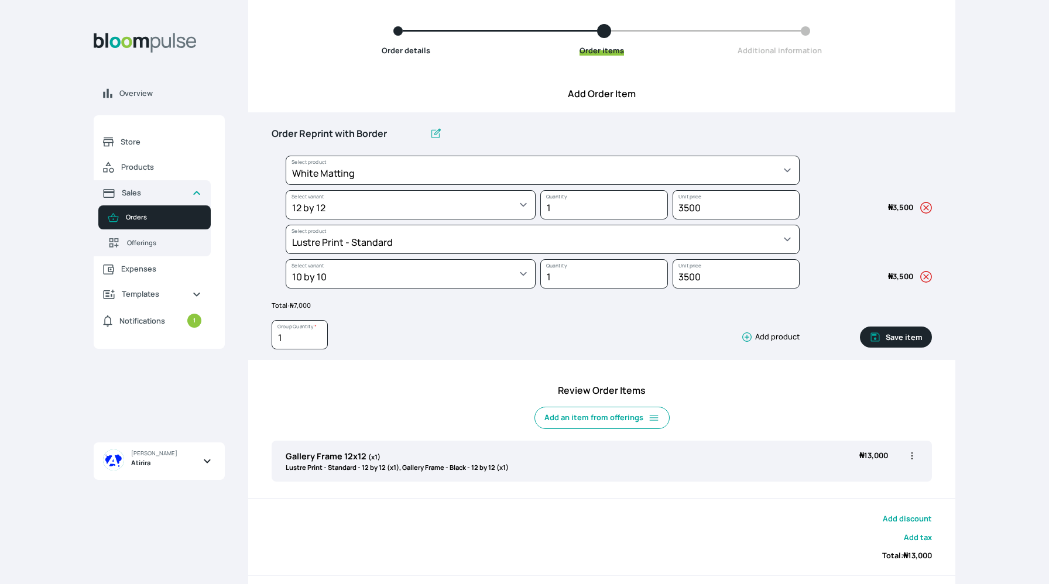
click at [901, 341] on button "Save item" at bounding box center [896, 337] width 72 height 21
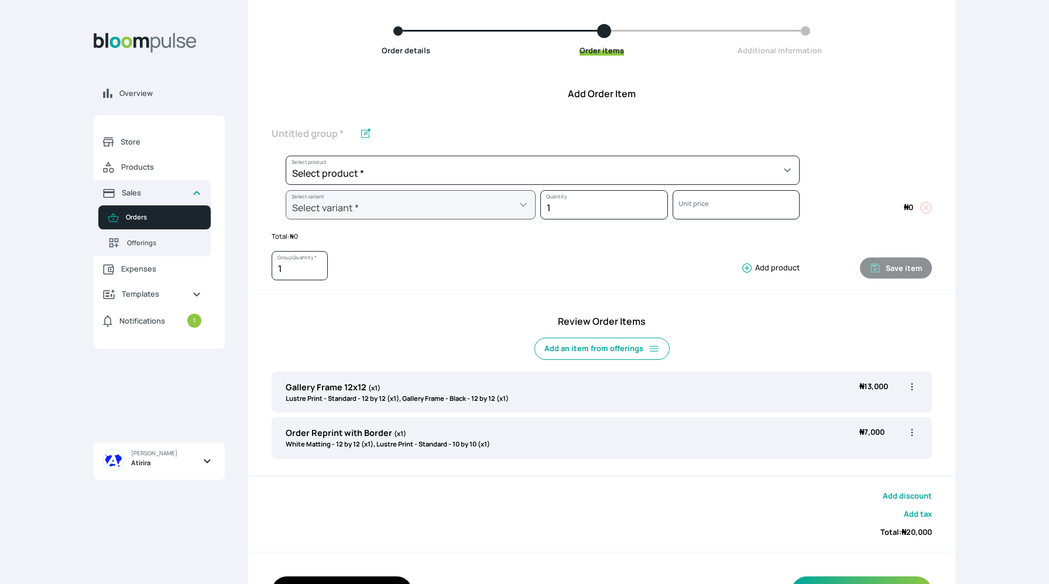
scroll to position [145, 0]
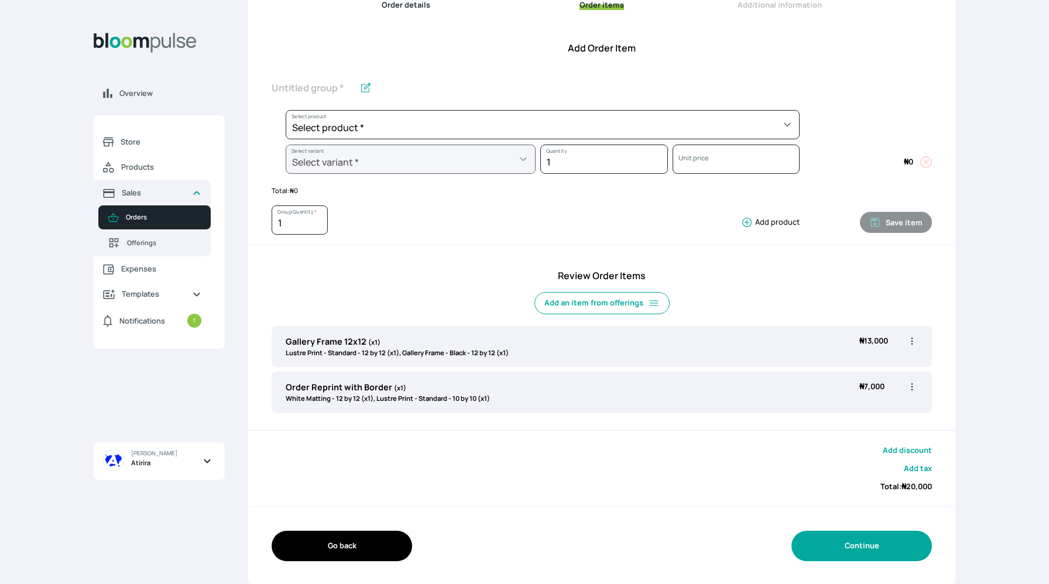
click at [864, 555] on button "Continue" at bounding box center [861, 546] width 140 height 30
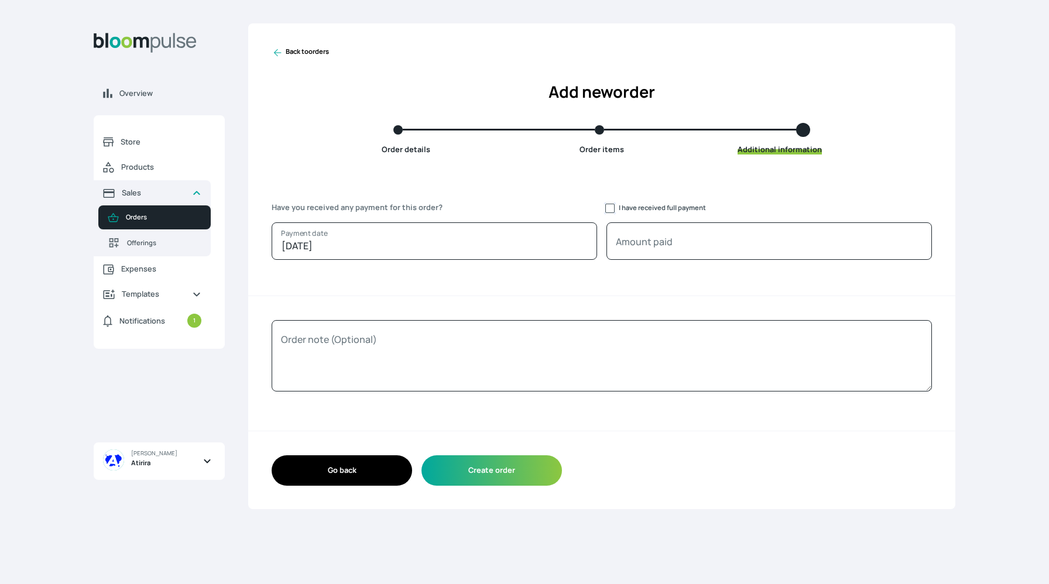
click at [607, 208] on input "I have received full payment" at bounding box center [609, 208] width 9 height 9
checkbox input "true"
type input "20000"
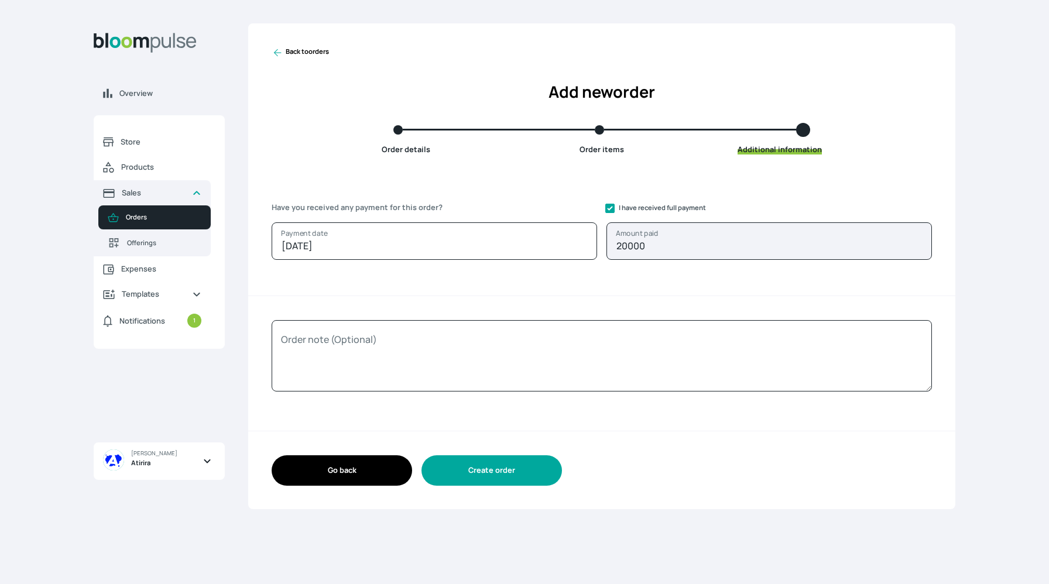
click at [512, 482] on button "Create order" at bounding box center [491, 470] width 140 height 30
